Goal: Communication & Community: Share content

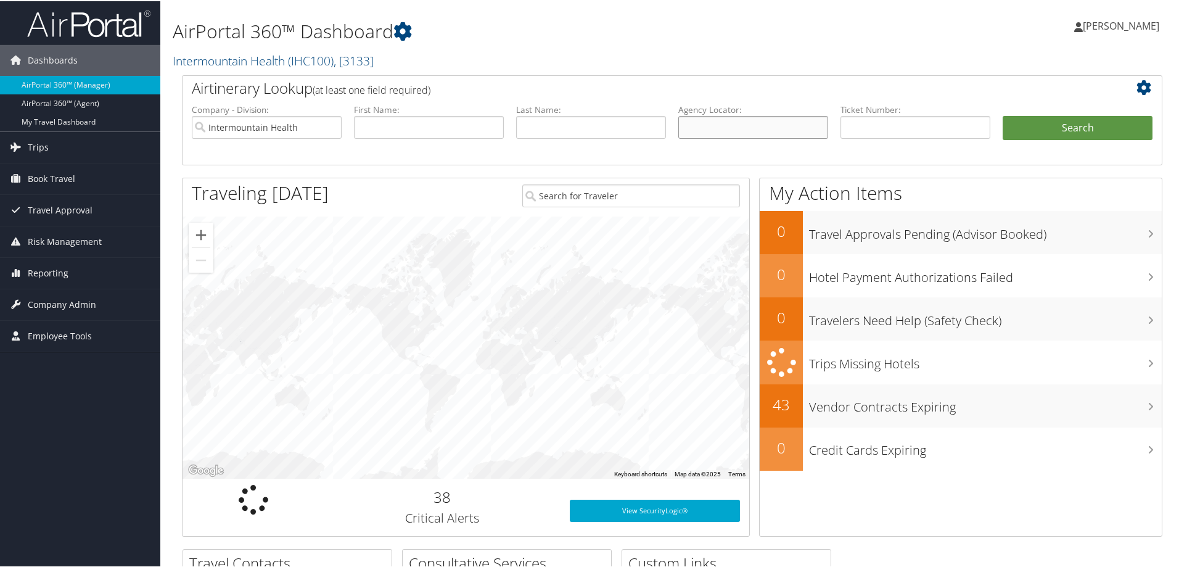
click at [720, 131] on input "text" at bounding box center [753, 126] width 150 height 23
paste input "D4XQXY"
type input "D4XQXY"
click at [1017, 128] on button "Search" at bounding box center [1078, 127] width 150 height 25
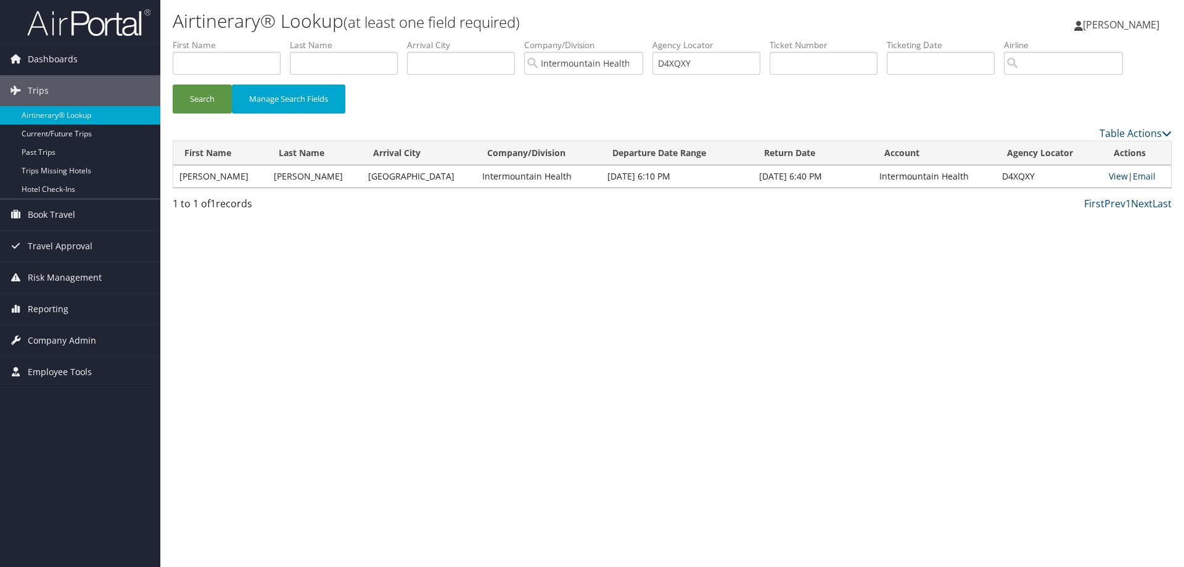
click at [1109, 178] on link "View" at bounding box center [1118, 176] width 19 height 12
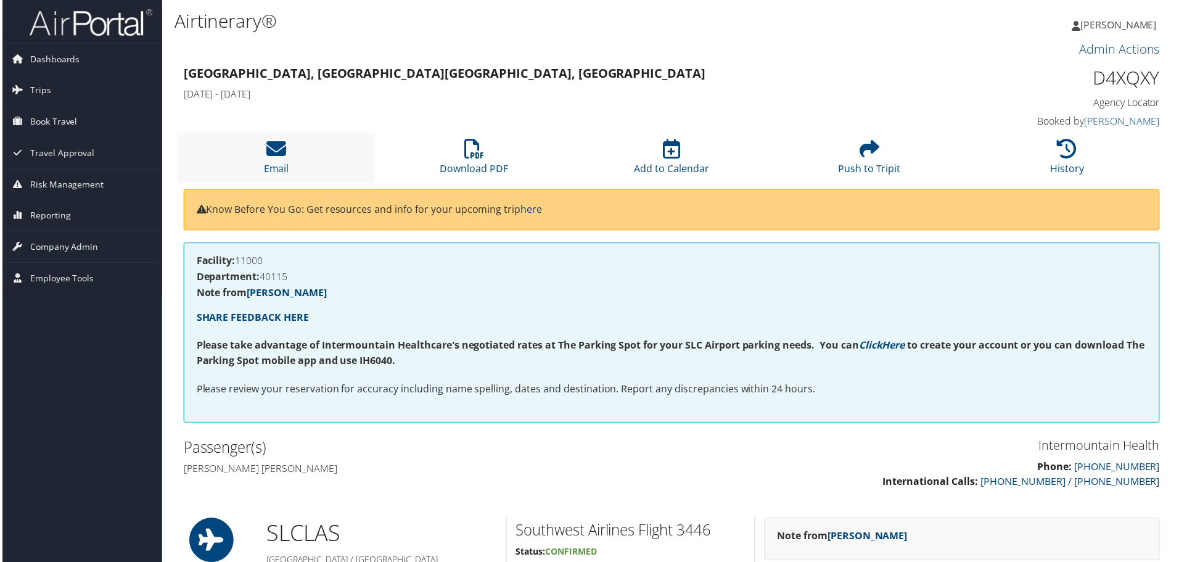
click at [279, 160] on li "Email" at bounding box center [275, 158] width 199 height 50
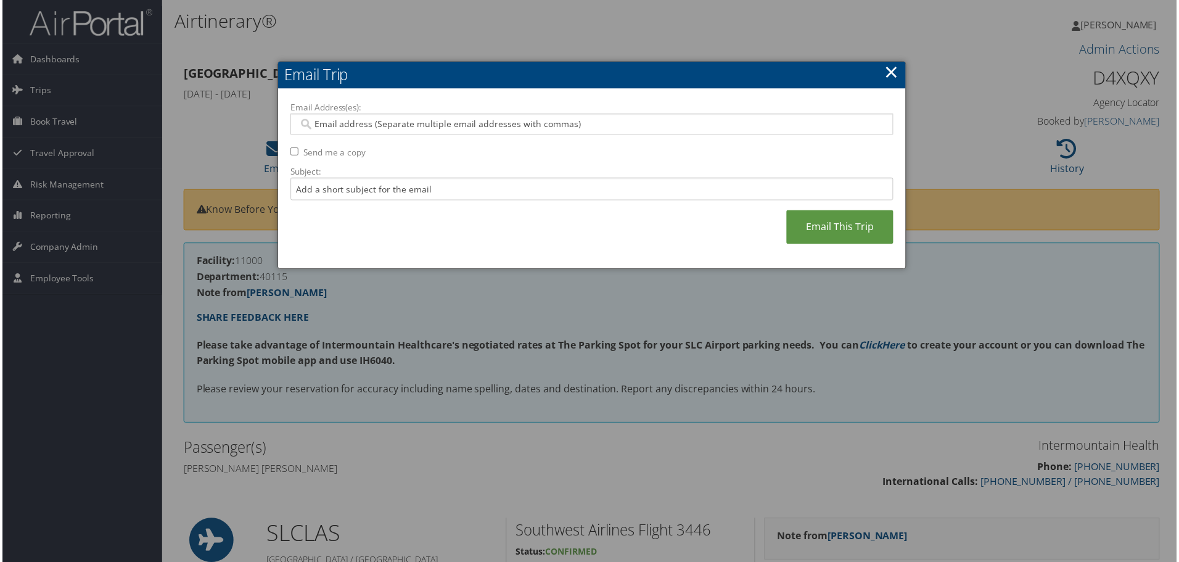
click at [361, 128] on input "Email Address(es):" at bounding box center [591, 124] width 589 height 12
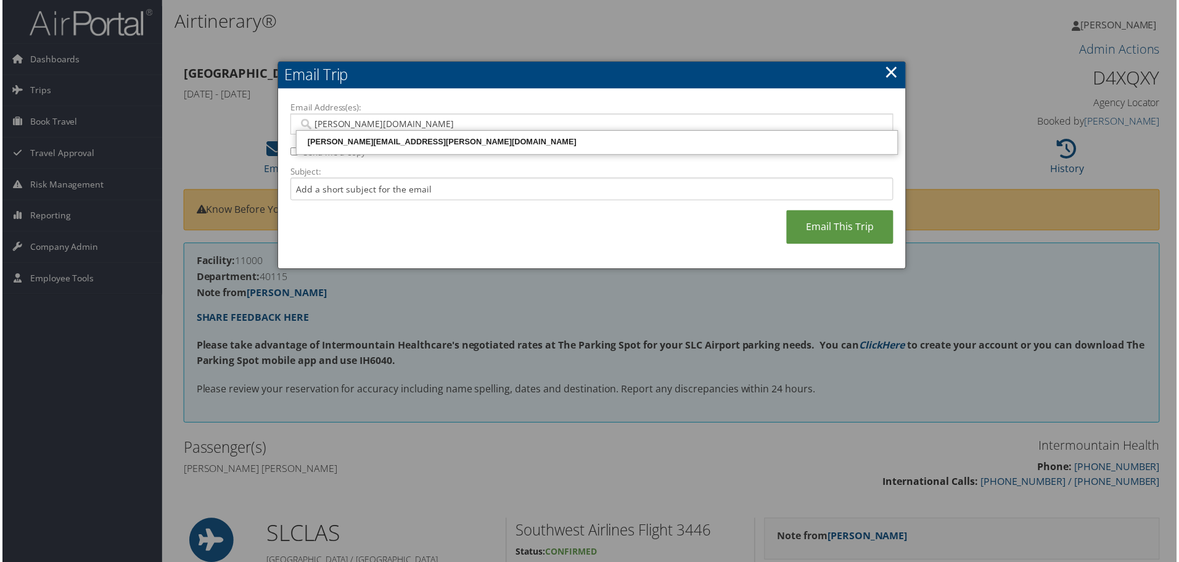
type input "jacki.ver"
click at [364, 147] on div "JACKI.VERNON@IMAIL.ORG" at bounding box center [597, 142] width 600 height 12
type input "JACKI.VERNON@IMAIL.ORG"
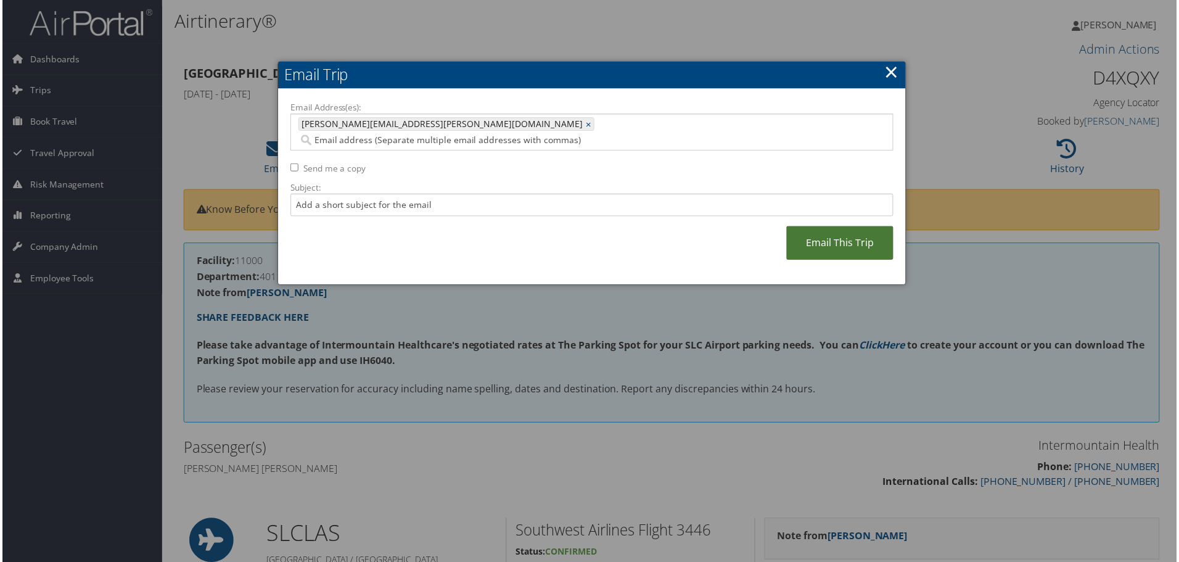
click at [833, 240] on link "Email This Trip" at bounding box center [840, 244] width 107 height 34
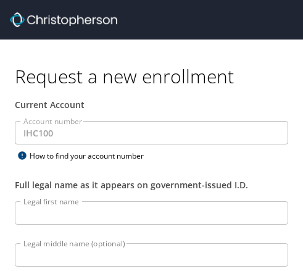
select select "US"
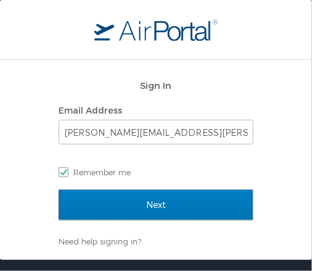
click at [291, 113] on main "Sign In Email Address [PERSON_NAME][EMAIL_ADDRESS][PERSON_NAME][DOMAIN_NAME] Re…" at bounding box center [156, 130] width 312 height 260
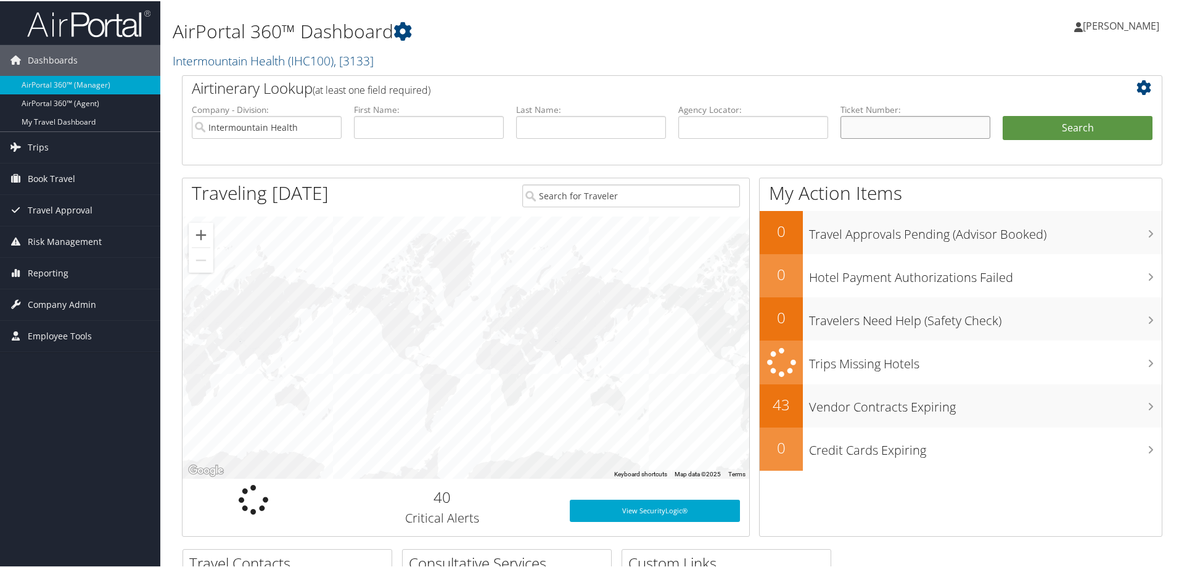
click at [870, 128] on input "text" at bounding box center [915, 126] width 150 height 23
paste input "0067310769403"
type input "0067310769403"
click at [1050, 127] on button "Search" at bounding box center [1078, 127] width 150 height 25
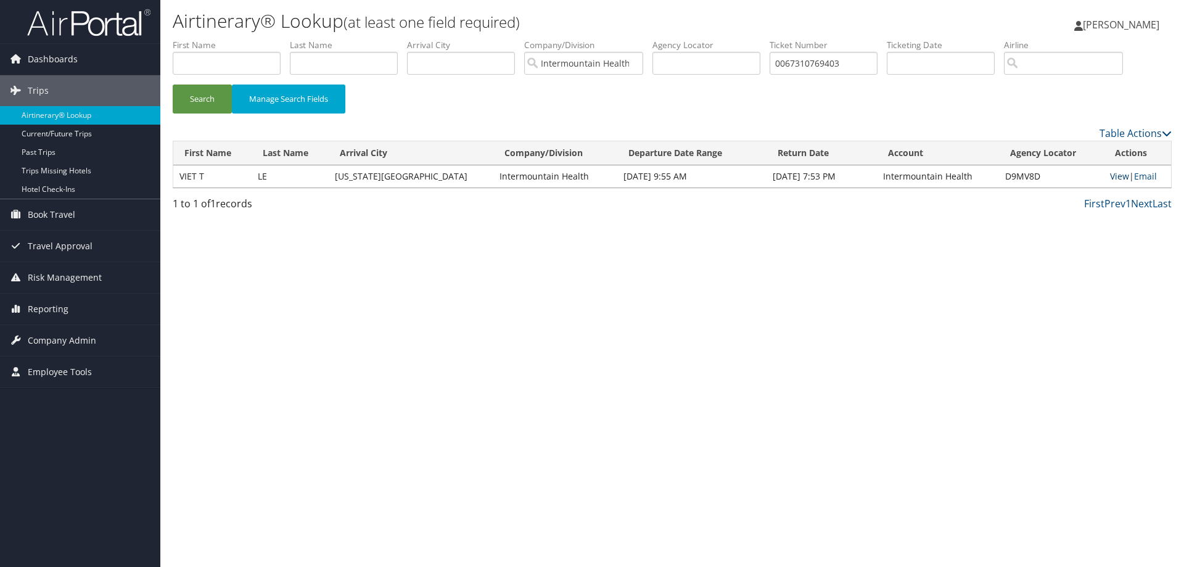
click at [1110, 176] on link "View" at bounding box center [1119, 176] width 19 height 12
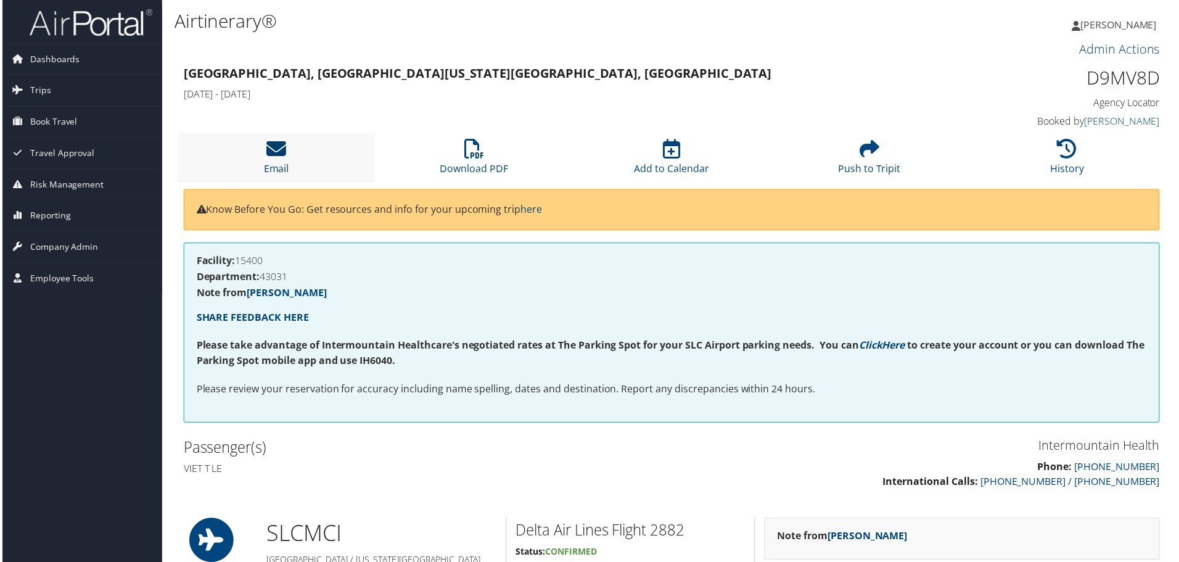
click at [272, 170] on link "Email" at bounding box center [275, 161] width 25 height 30
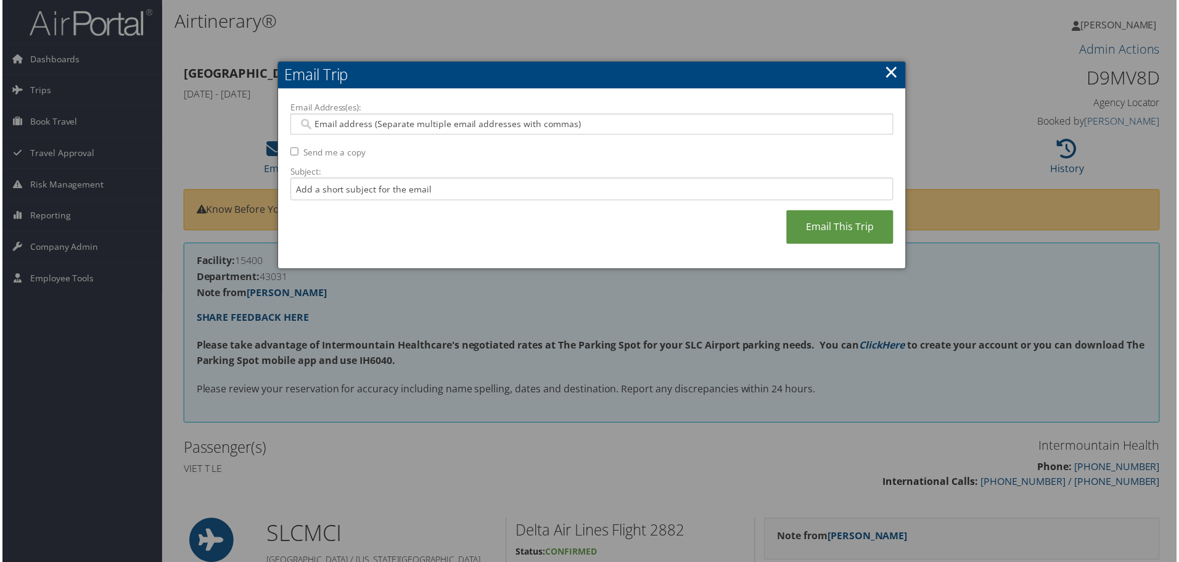
click at [327, 117] on div at bounding box center [592, 124] width 606 height 21
paste input "[PERSON_NAME][EMAIL_ADDRESS][PERSON_NAME][DOMAIN_NAME]"
type input "[PERSON_NAME][EMAIL_ADDRESS][PERSON_NAME][DOMAIN_NAME]"
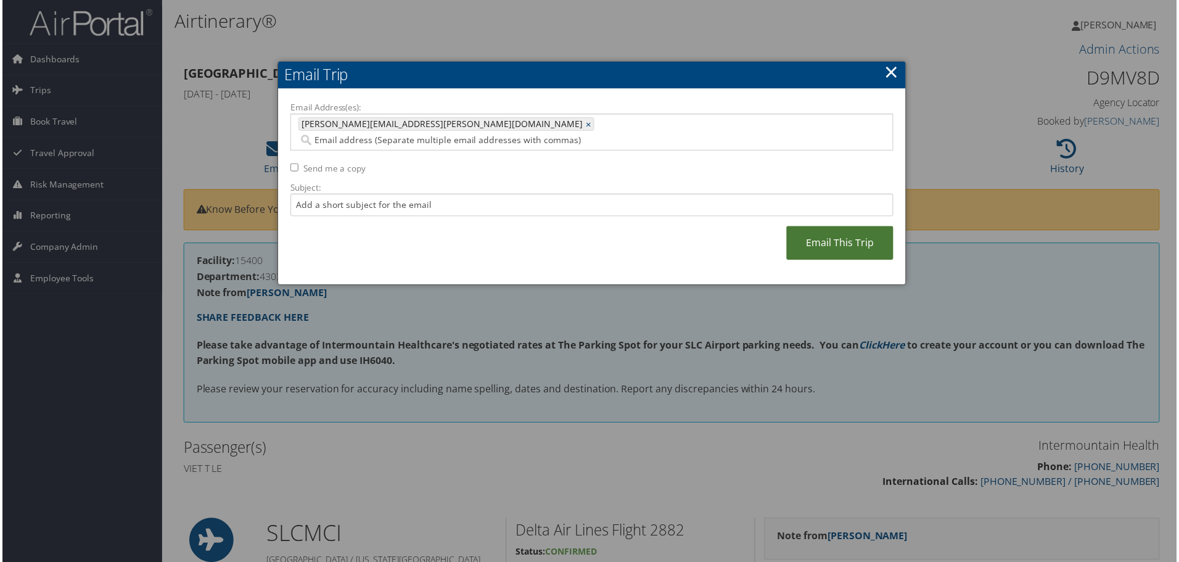
click at [819, 234] on link "Email This Trip" at bounding box center [840, 244] width 107 height 34
